Goal: Contribute content: Contribute content

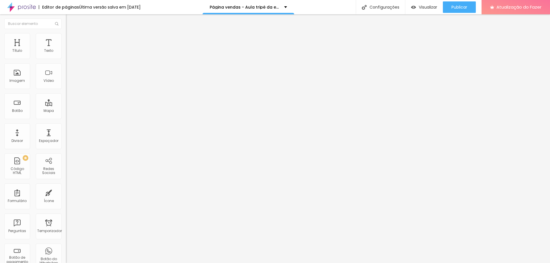
type input "9.6"
type input "9.5"
type input "9.4"
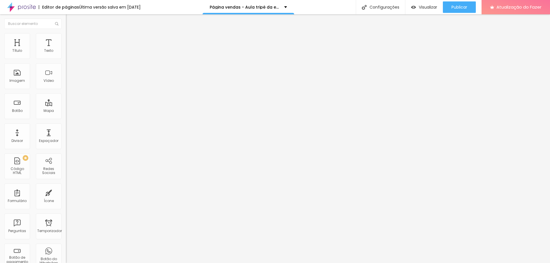
type input "9.4"
type input "9.2"
type input "9.1"
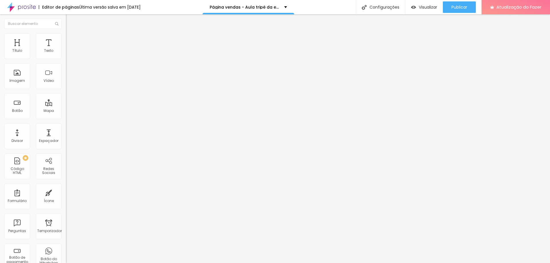
type input "9"
type input "8.9"
type input "8.8"
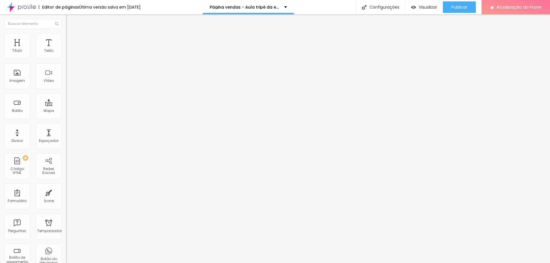
type input "8.8"
type input "8.7"
type input "8.6"
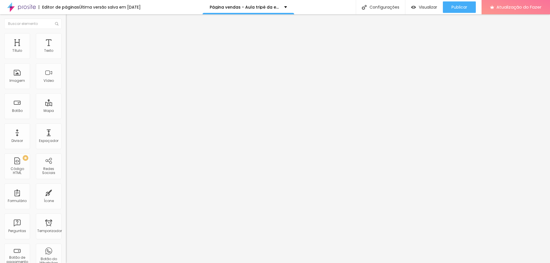
type input "8.5"
type input "8.4"
type input "8.3"
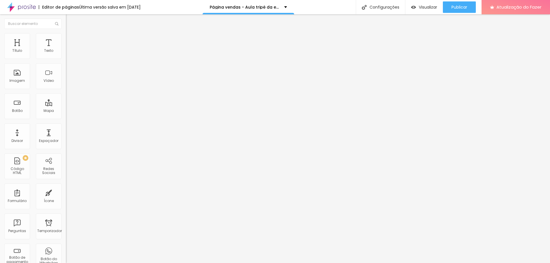
type input "8.3"
type input "8.2"
type input "8.1"
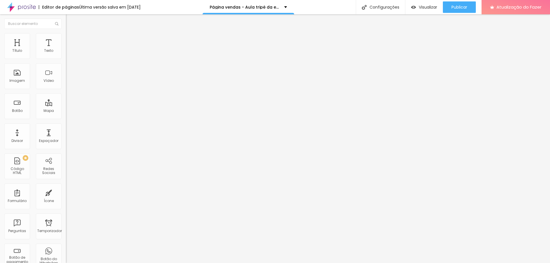
type input "7.7"
type input "7.6"
type input "7.5"
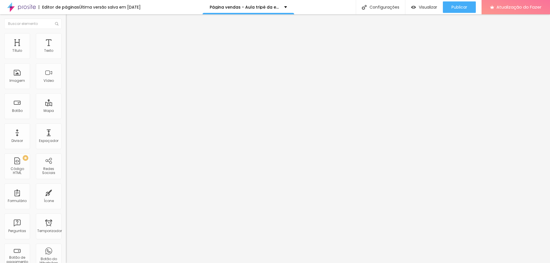
type input "7.5"
type input "7.4"
type input "7.1"
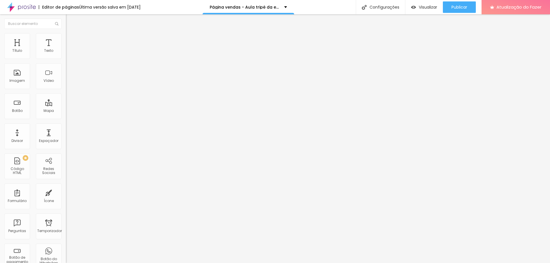
type input "6.9"
type input "6.7"
type input "6.6"
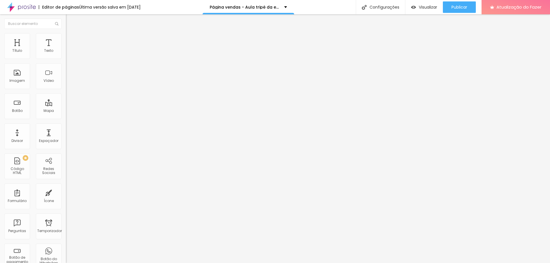
type input "6.6"
type input "6.5"
type input "6.4"
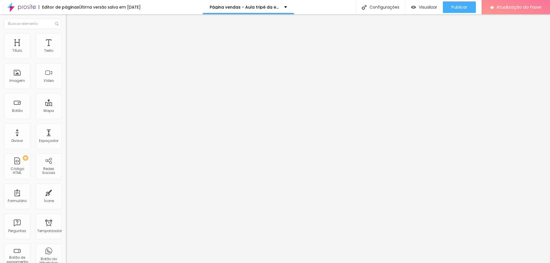
type input "6.3"
type input "6"
type input "5.9"
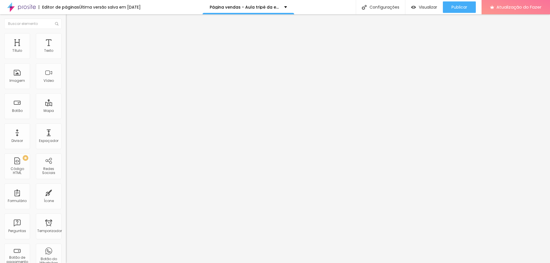
type input "5.9"
type input "5.8"
type input "5.7"
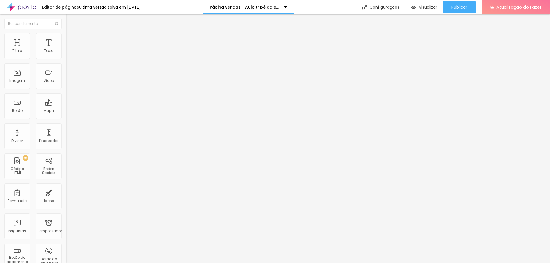
type input "5.6"
type input "5.4"
type input "5.3"
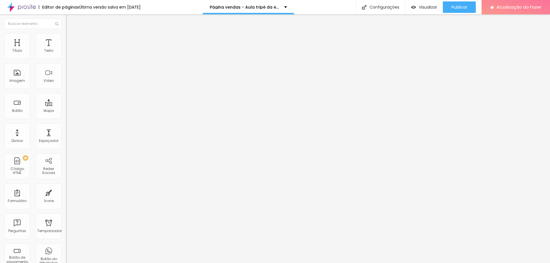
type input "5.3"
type input "5.2"
type input "5.1"
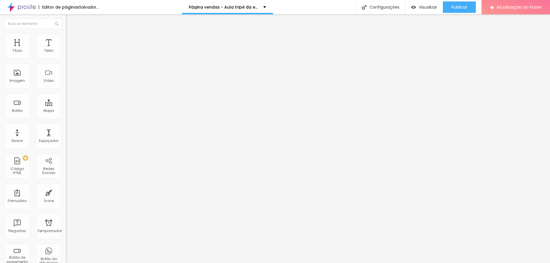
type input "4.9"
type input "4.7"
type input "4.5"
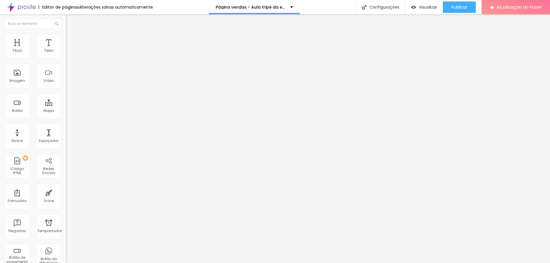
type input "4.5"
type input "4.4"
type input "4.3"
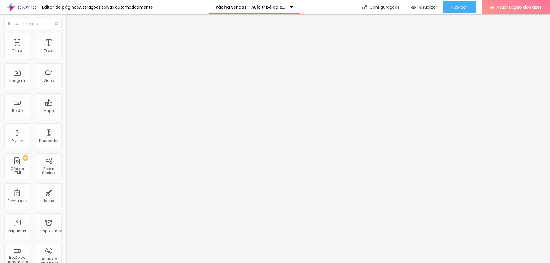
type input "4.1"
type input "3.9"
type input "3.8"
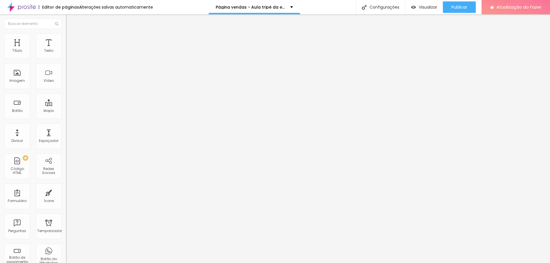
type input "3.8"
type input "3.7"
type input "3.6"
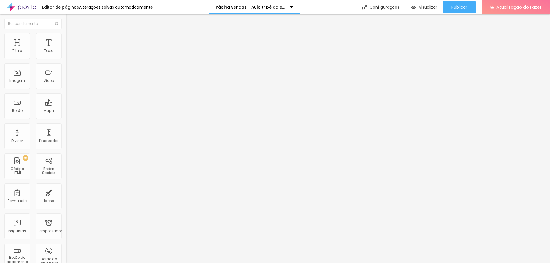
type input "3.5"
type input "3.4"
type input "3.3"
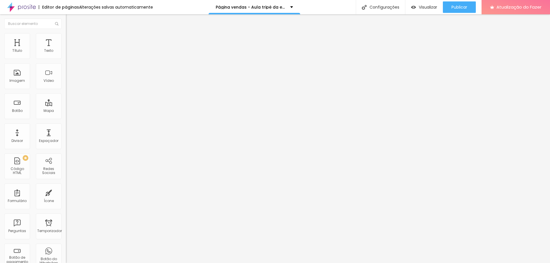
type input "3.3"
type input "3.2"
type input "3.1"
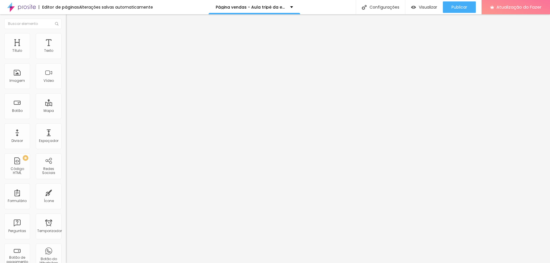
type input "2.9"
type input "2.8"
type input "2.7"
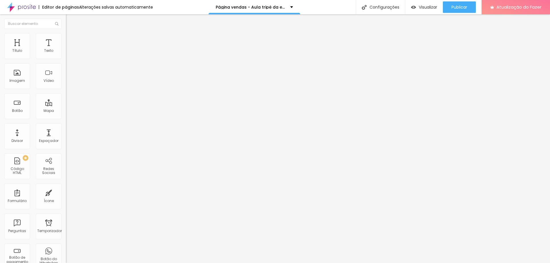
type input "2.7"
type input "2.6"
type input "2.5"
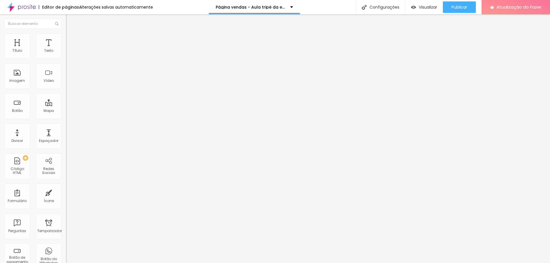
type input "2.4"
type input "2.3"
type input "2.1"
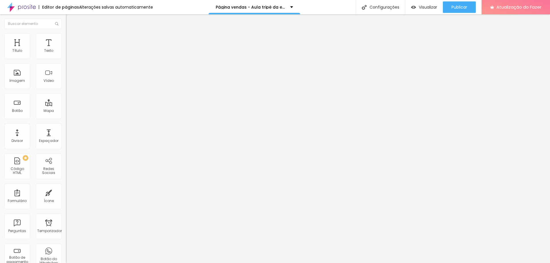
type input "2.1"
type input "2"
drag, startPoint x: 49, startPoint y: 66, endPoint x: 20, endPoint y: 66, distance: 28.6
type input "2"
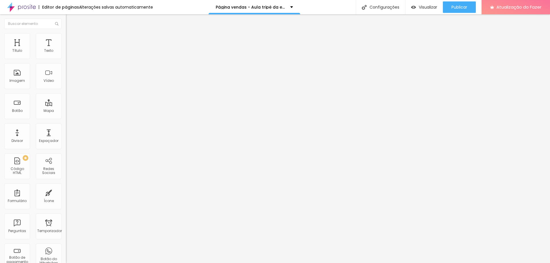
click at [66, 186] on input "range" at bounding box center [84, 188] width 37 height 5
click at [464, 5] on font "Publicar" at bounding box center [459, 7] width 16 height 6
type input "1.2"
type input "1.1"
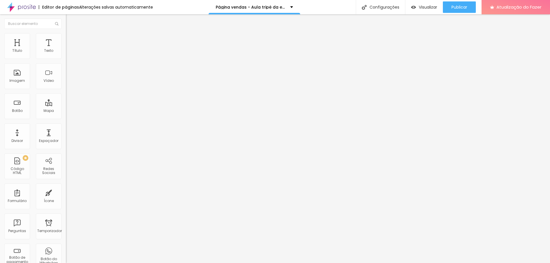
type input "1.1"
type input "1"
type input "1.1"
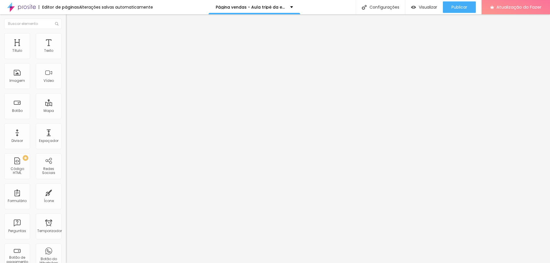
type input "1"
drag, startPoint x: 32, startPoint y: 141, endPoint x: 25, endPoint y: 141, distance: 7.2
type input "1"
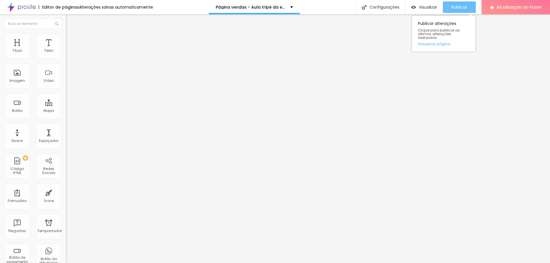
click at [460, 8] on font "Publicar" at bounding box center [459, 7] width 16 height 6
